Goal: Information Seeking & Learning: Learn about a topic

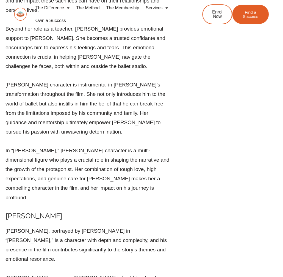
scroll to position [3660, 0]
drag, startPoint x: 108, startPoint y: 232, endPoint x: 107, endPoint y: 235, distance: 3.7
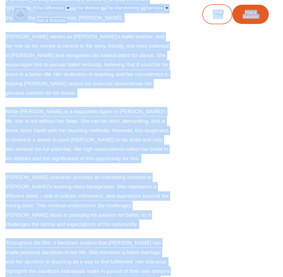
scroll to position [3365, 0]
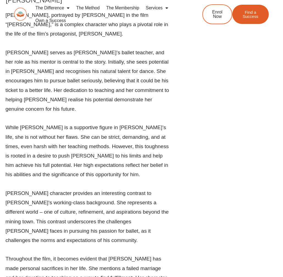
drag, startPoint x: 106, startPoint y: 235, endPoint x: 24, endPoint y: 111, distance: 149.2
click at [24, 111] on div "[PERSON_NAME], portrayed by [PERSON_NAME] in the film “[PERSON_NAME],” is a com…" at bounding box center [88, 254] width 166 height 487
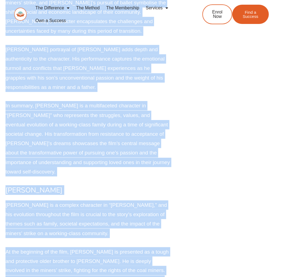
scroll to position [2789, 0]
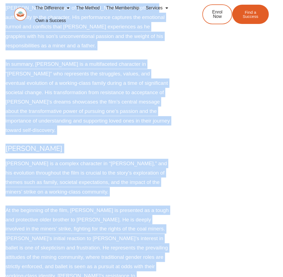
drag, startPoint x: 5, startPoint y: 87, endPoint x: 161, endPoint y: 240, distance: 218.5
copy div "Lorem Ipsumd Sitam Consec, adi elitseddo eiusmodte in utl etdo, ma a enima min …"
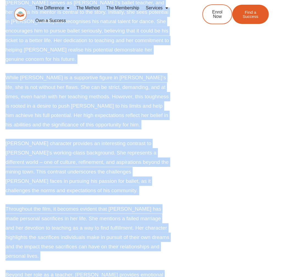
scroll to position [3433, 0]
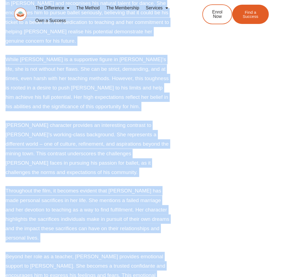
drag, startPoint x: 6, startPoint y: 89, endPoint x: 112, endPoint y: 90, distance: 106.1
copy div "Lor. Ipsumdolo Sit. Ametconse, adipiscin el Seddo Eiusmod te inc utla “Etdol Ma…"
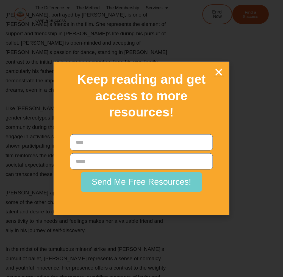
scroll to position [4332, 0]
click at [189, 72] on icon "Close" at bounding box center [219, 72] width 10 height 10
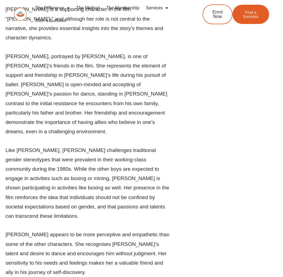
scroll to position [4290, 0]
drag, startPoint x: 49, startPoint y: 102, endPoint x: 7, endPoint y: 75, distance: 50.0
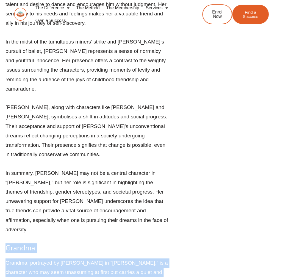
scroll to position [4541, 0]
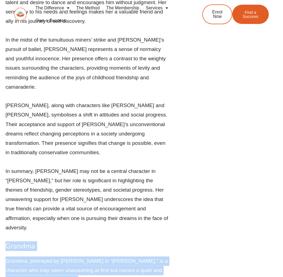
drag, startPoint x: 7, startPoint y: 75, endPoint x: 143, endPoint y: 247, distance: 219.0
copy div "Loremip Dolorsi, ametconse ad Elit Seddoei te “Incid Utlabo,” et d magnaaliq en…"
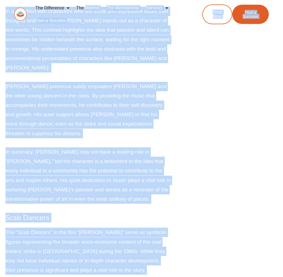
scroll to position [5500, 0]
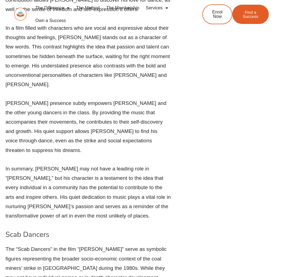
drag, startPoint x: 159, startPoint y: 205, endPoint x: 4, endPoint y: 125, distance: 174.1
click at [4, 125] on div "[PERSON_NAME]: Summary and Analysis [PERSON_NAME]: Summary and Analysis In the …" at bounding box center [92, 175] width 178 height 10776
copy div "Loremi Dolorsi ame Consec Adi elits do “Eiusmod tem Incidi” ut lab etdo “Magna …"
